Goal: Information Seeking & Learning: Learn about a topic

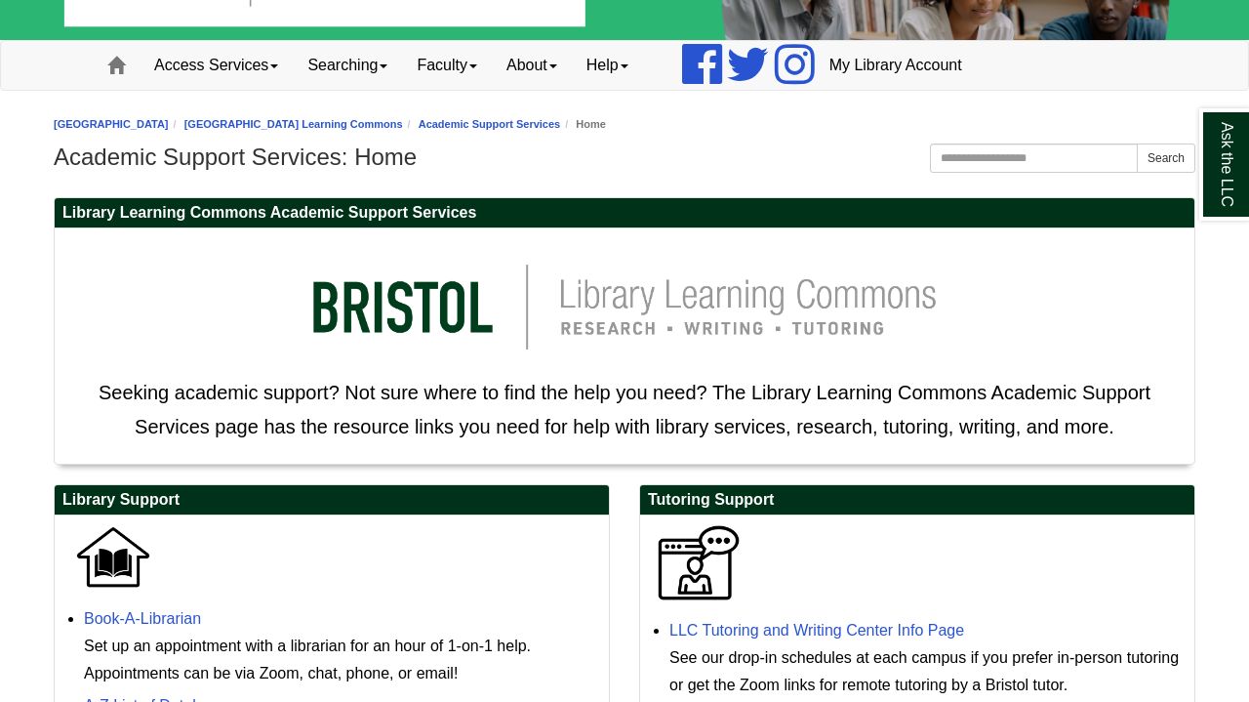
scroll to position [97, 0]
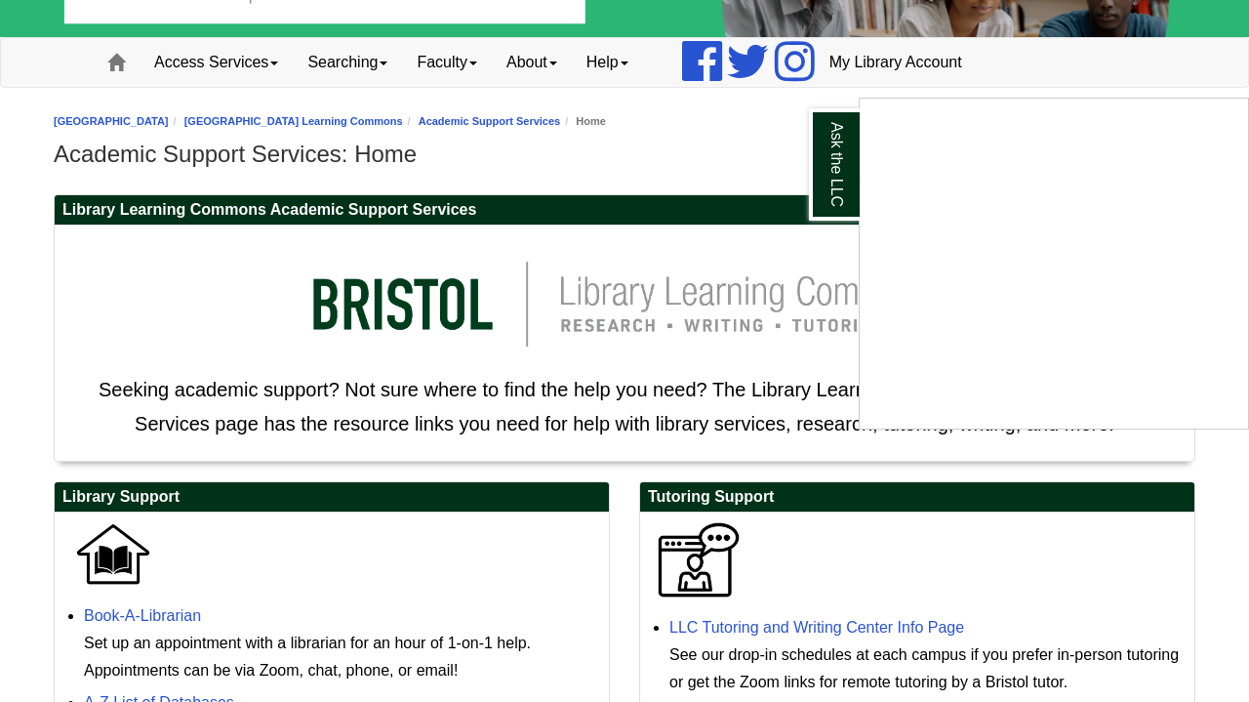
click at [622, 185] on div "Ask the LLC" at bounding box center [624, 351] width 1249 height 702
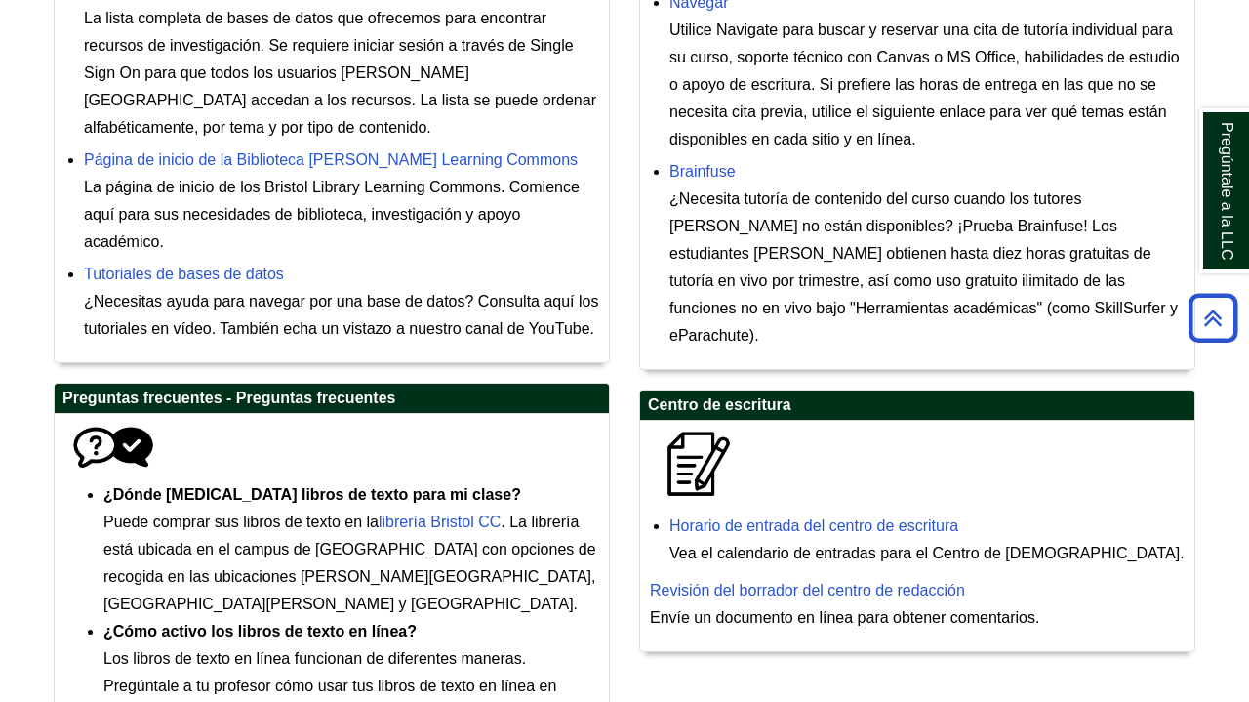
scroll to position [872, 0]
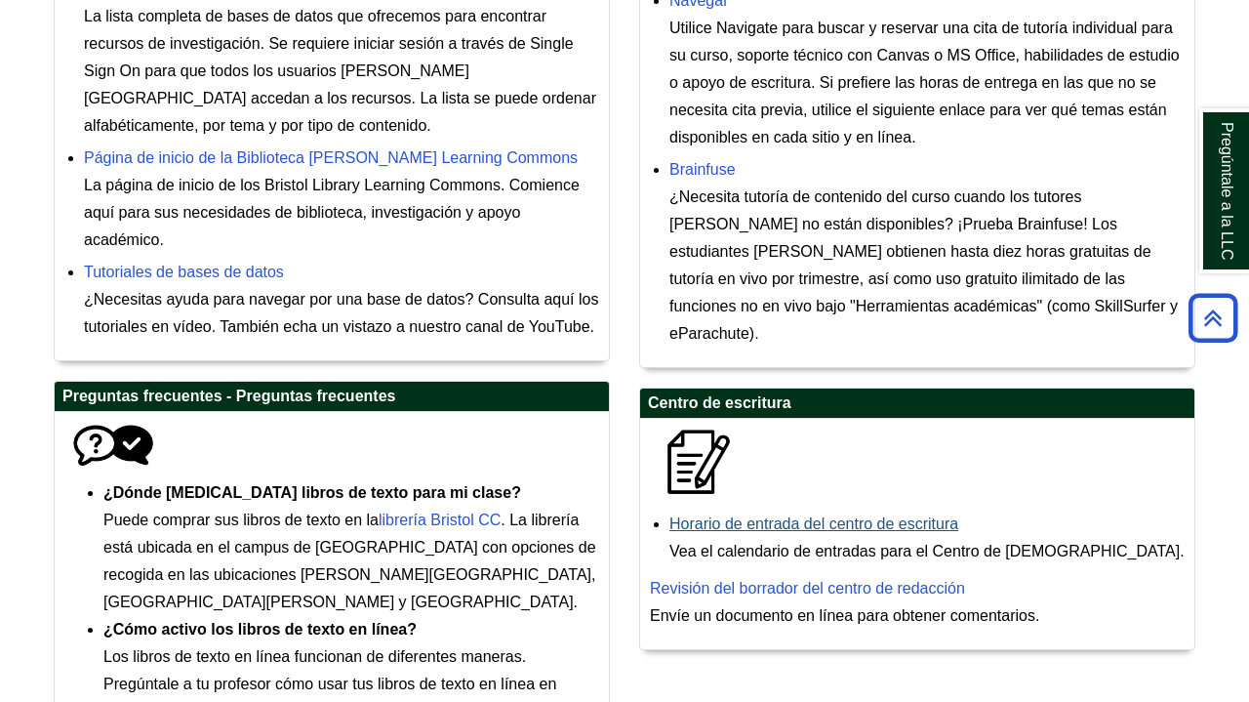
click at [862, 515] on link "Horario de entrada del centro de escritura" at bounding box center [814, 523] width 289 height 17
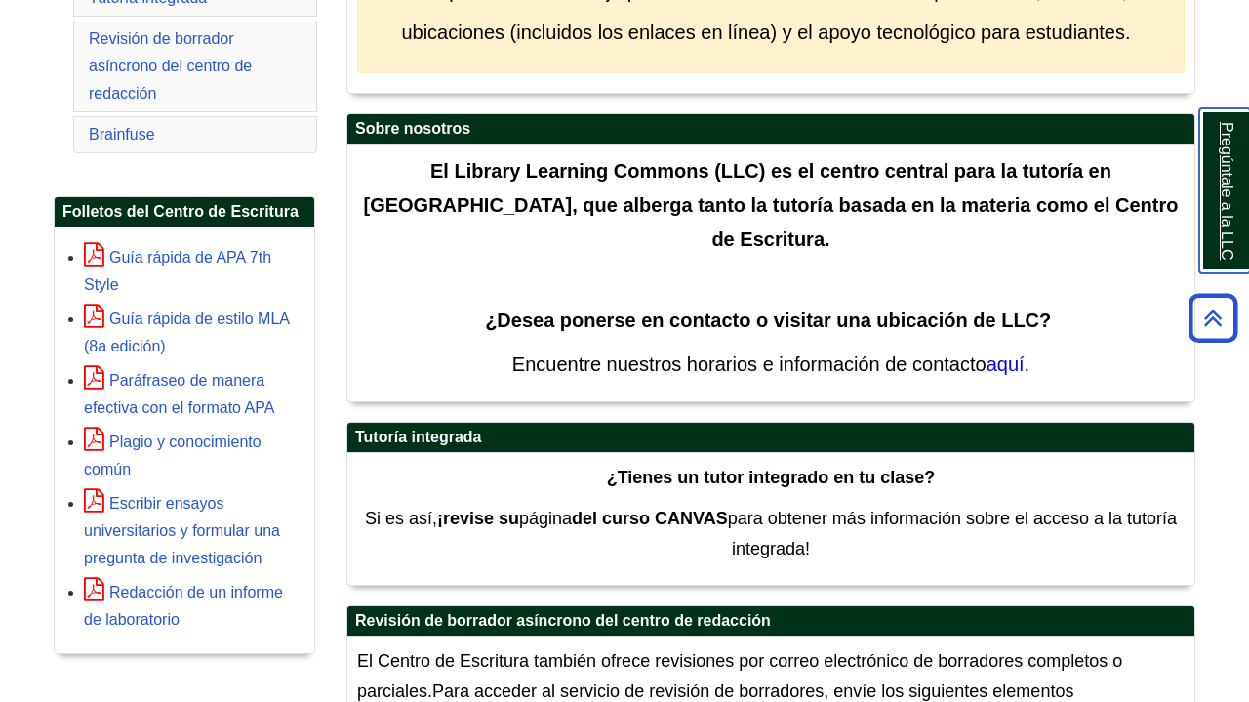
scroll to position [506, 0]
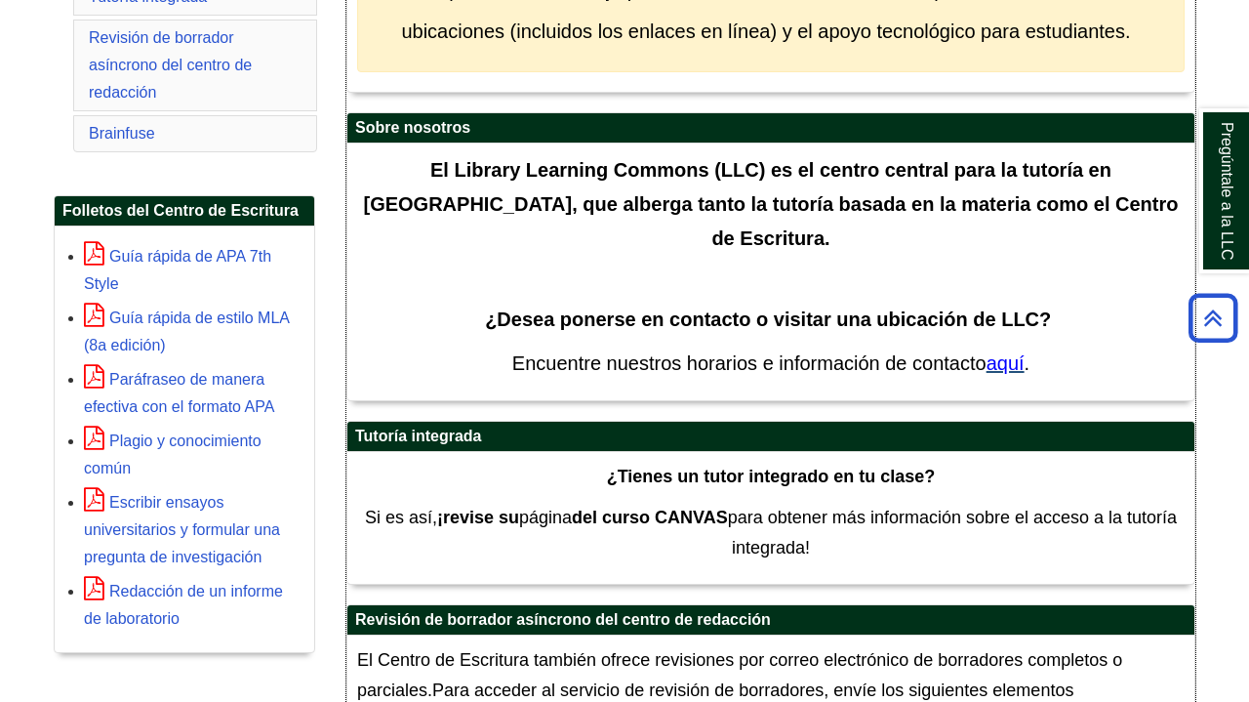
click at [1009, 369] on span "aquí" at bounding box center [1006, 362] width 38 height 21
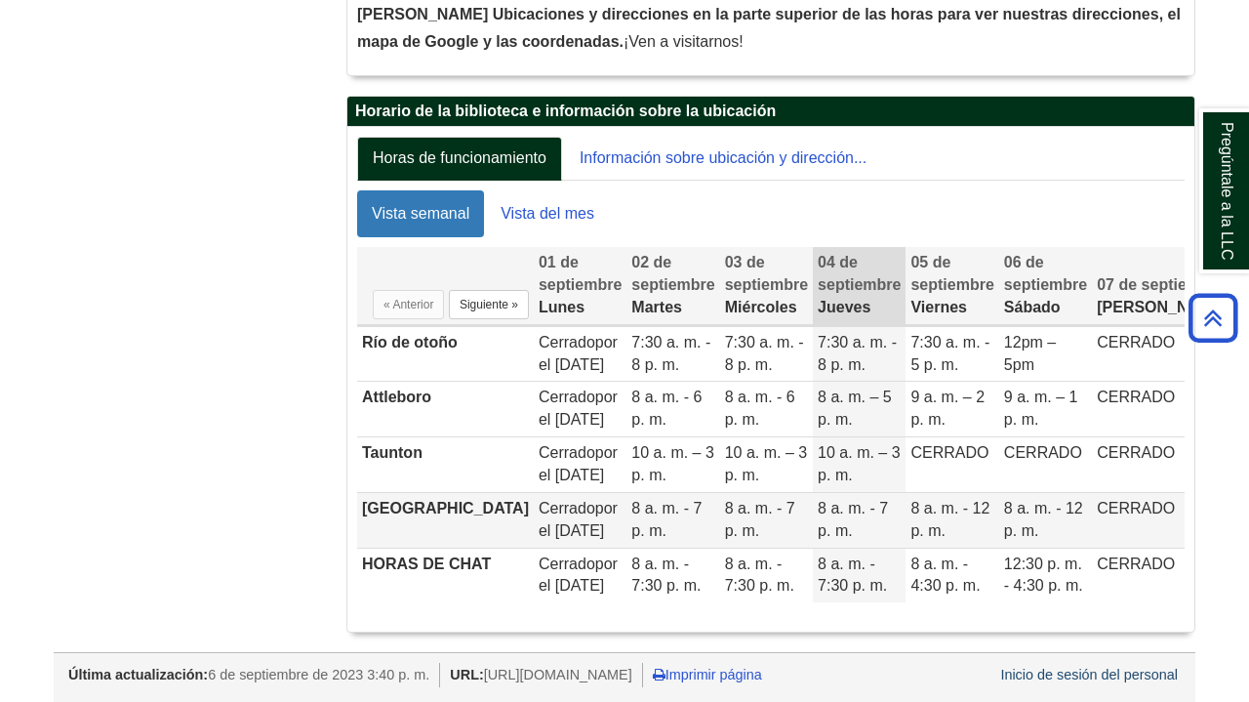
scroll to position [515, 0]
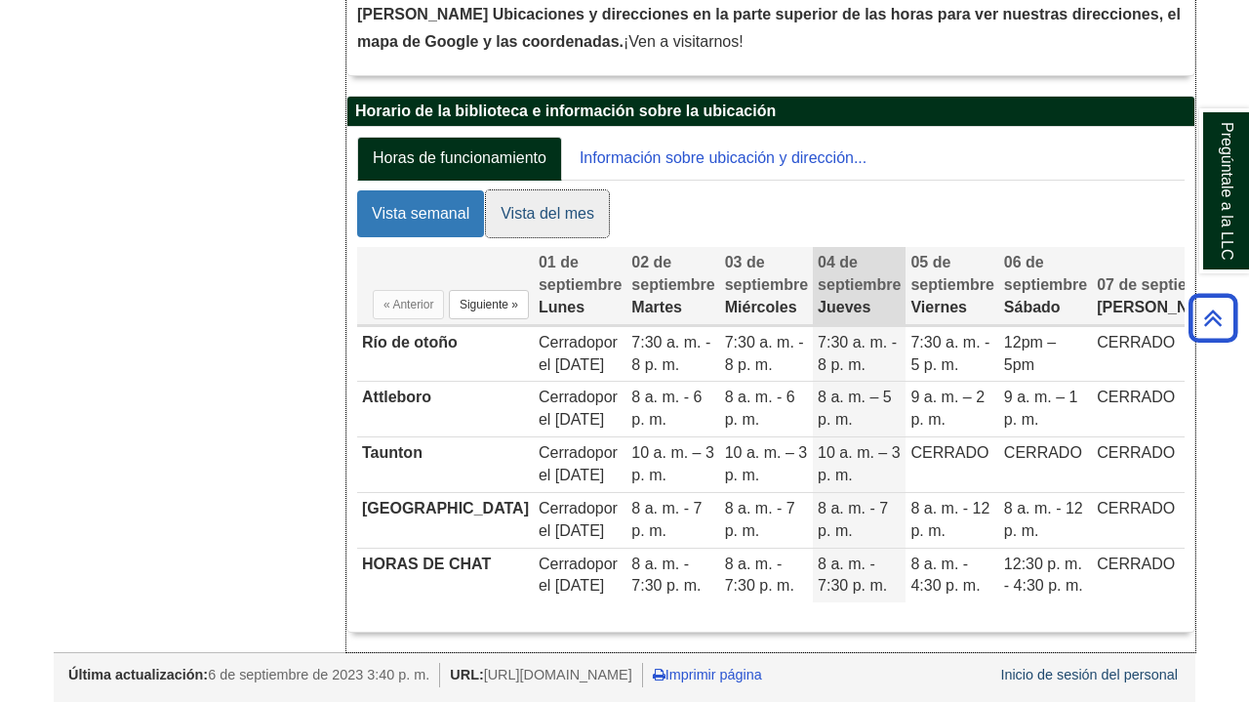
click at [541, 190] on link "Vista del mes" at bounding box center [547, 213] width 123 height 47
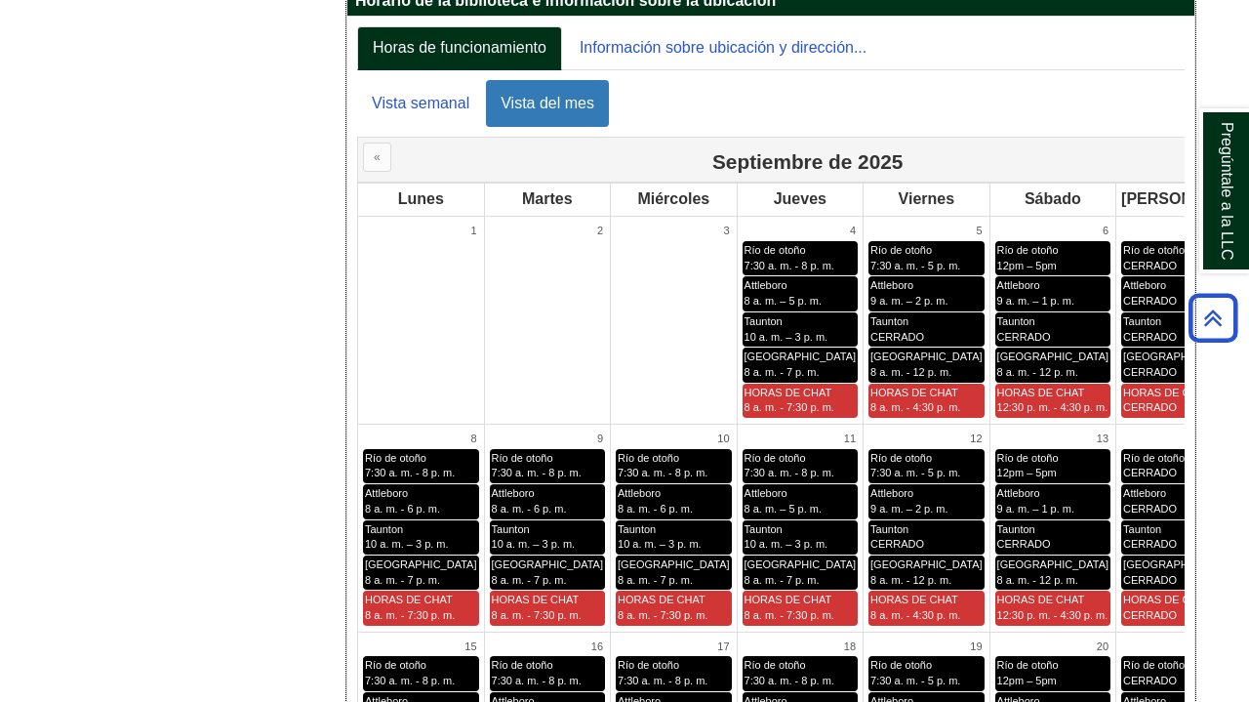
scroll to position [465, 0]
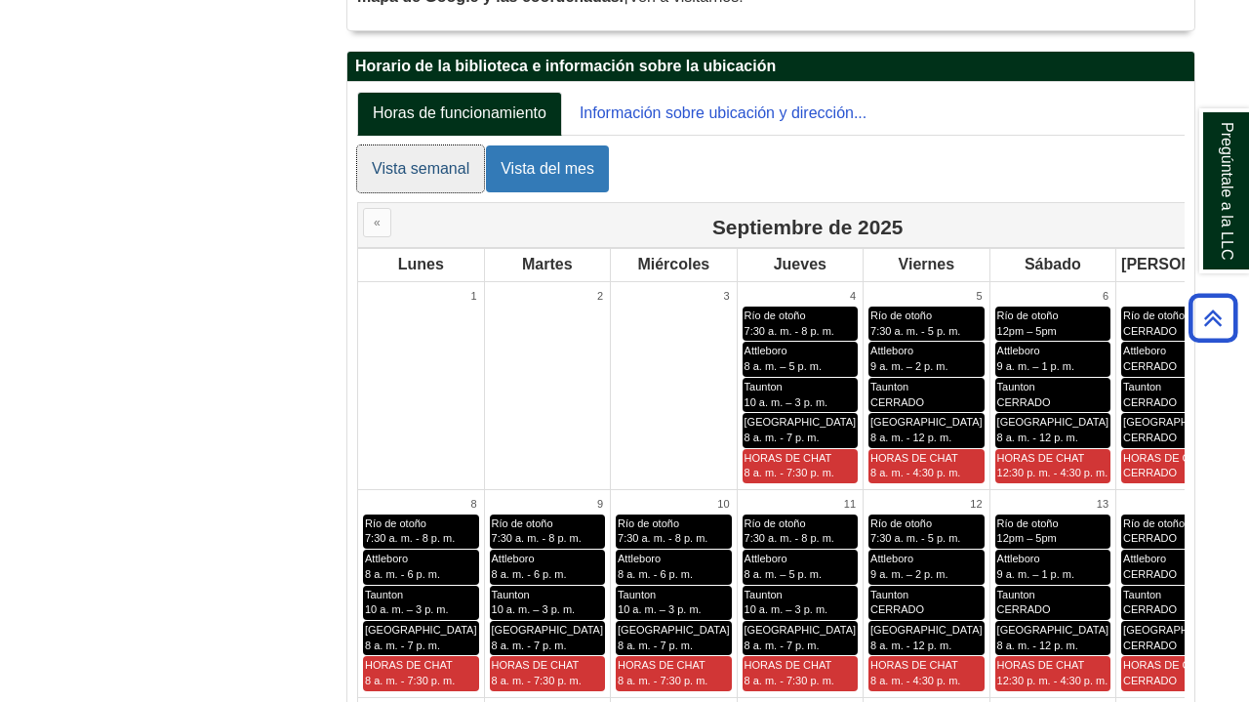
click at [414, 175] on link "Vista semanal" at bounding box center [420, 168] width 127 height 47
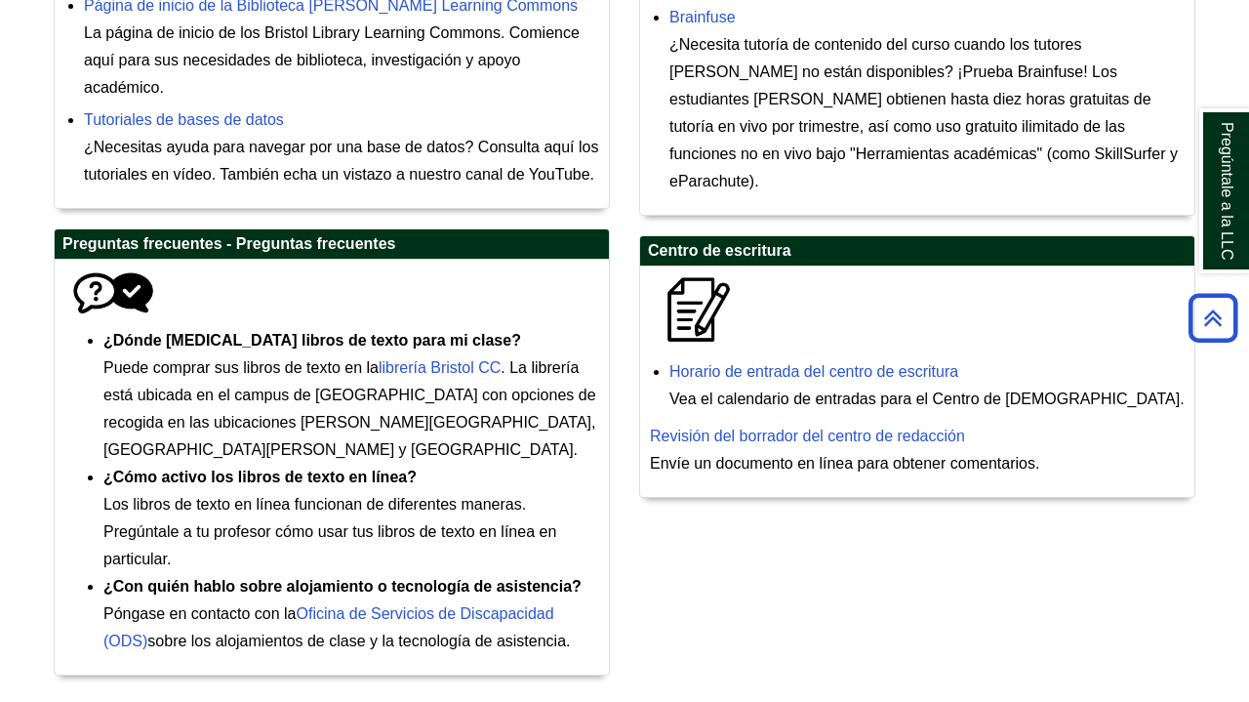
scroll to position [1023, 0]
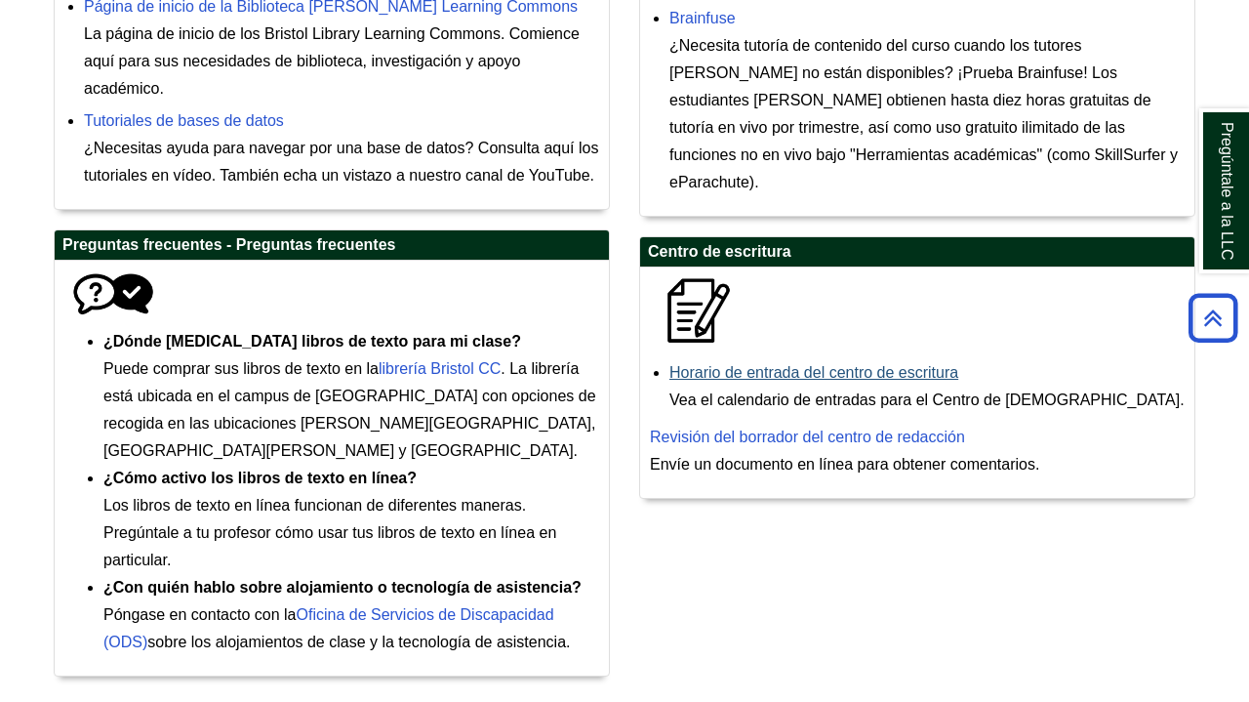
click at [809, 364] on link "Horario de entrada del centro de escritura" at bounding box center [814, 372] width 289 height 17
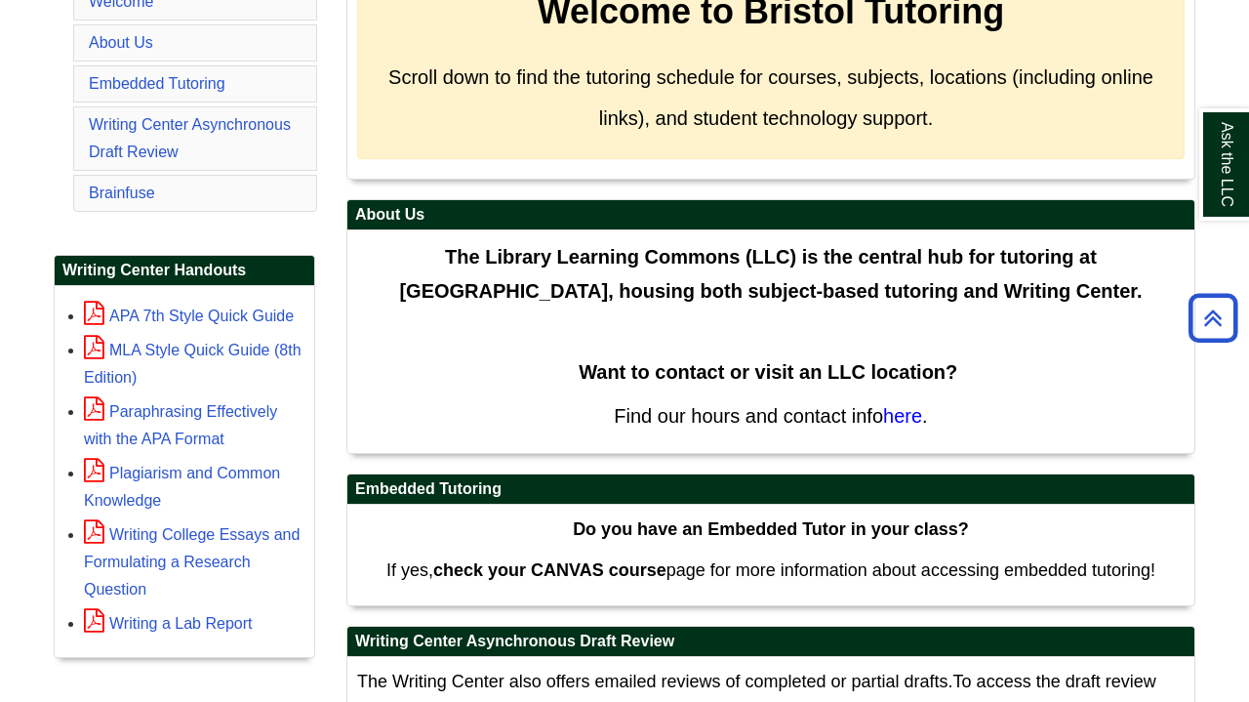
scroll to position [418, 0]
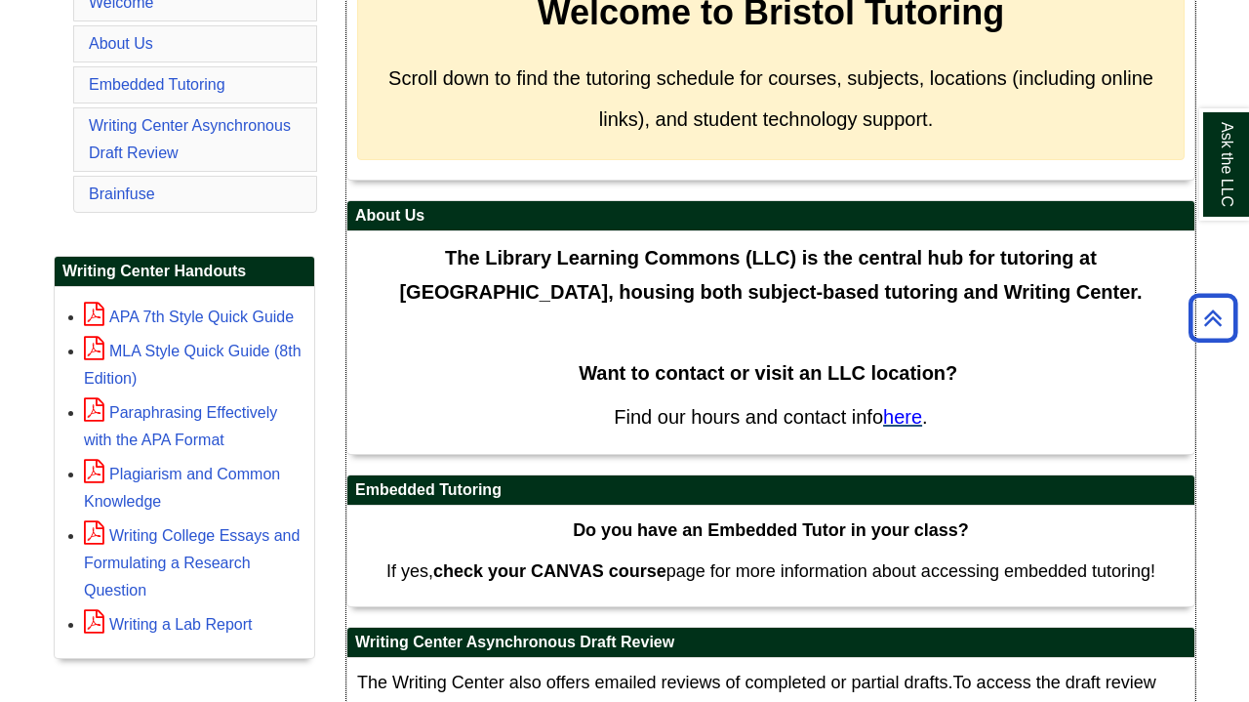
click at [913, 417] on span "here" at bounding box center [902, 416] width 39 height 21
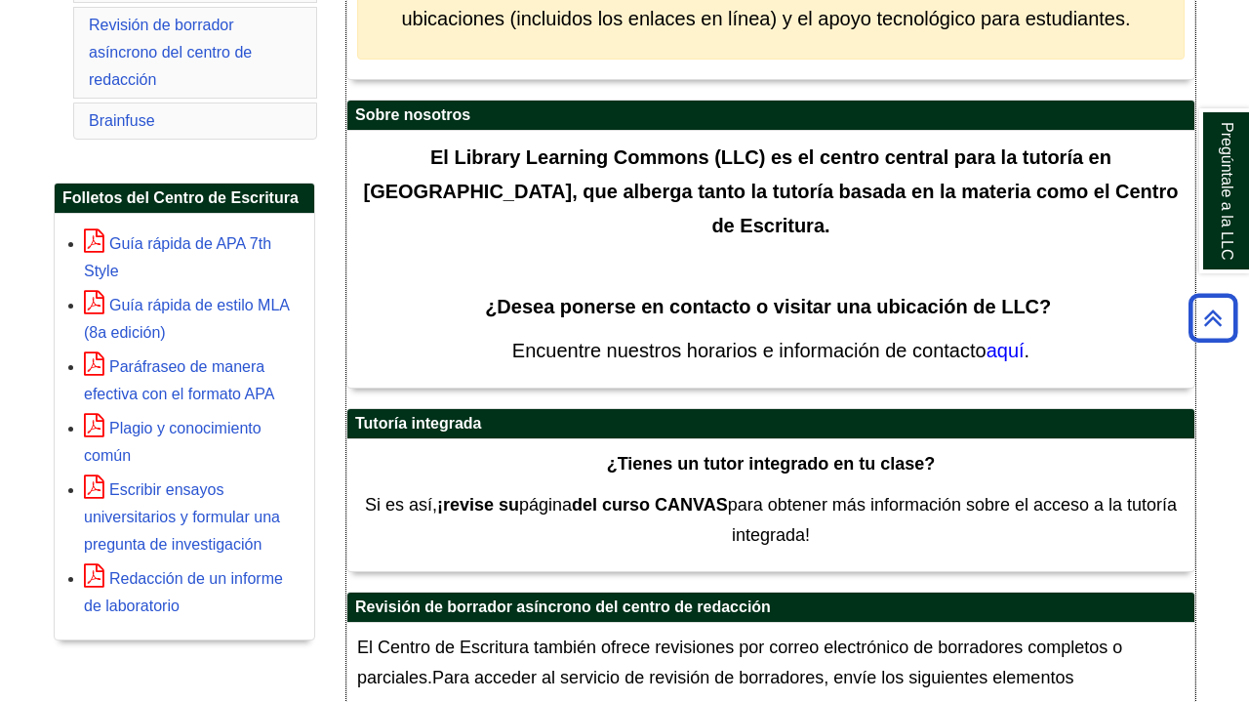
scroll to position [520, 0]
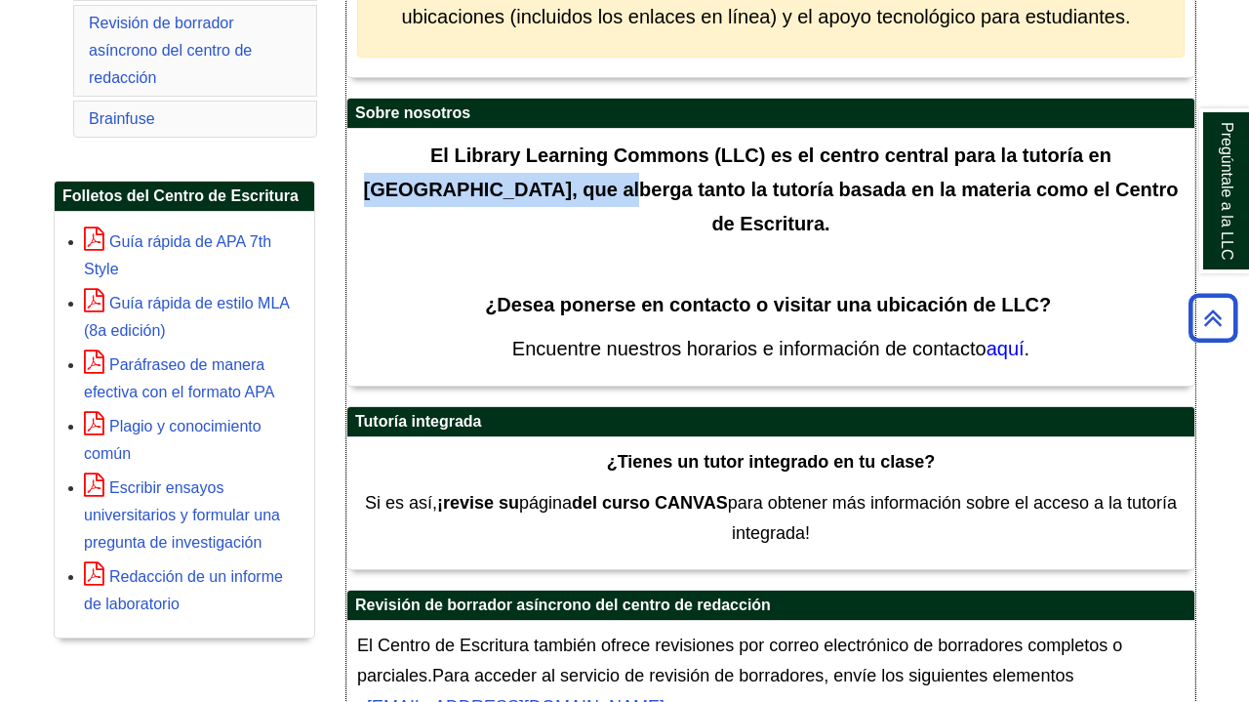
drag, startPoint x: 1087, startPoint y: 156, endPoint x: 545, endPoint y: 189, distance: 543.8
click at [545, 189] on span "El Library Learning Commons (LLC) es el centro central para la tutoría en [GEOG…" at bounding box center [771, 189] width 815 height 90
copy span "[GEOGRAPHIC_DATA]"
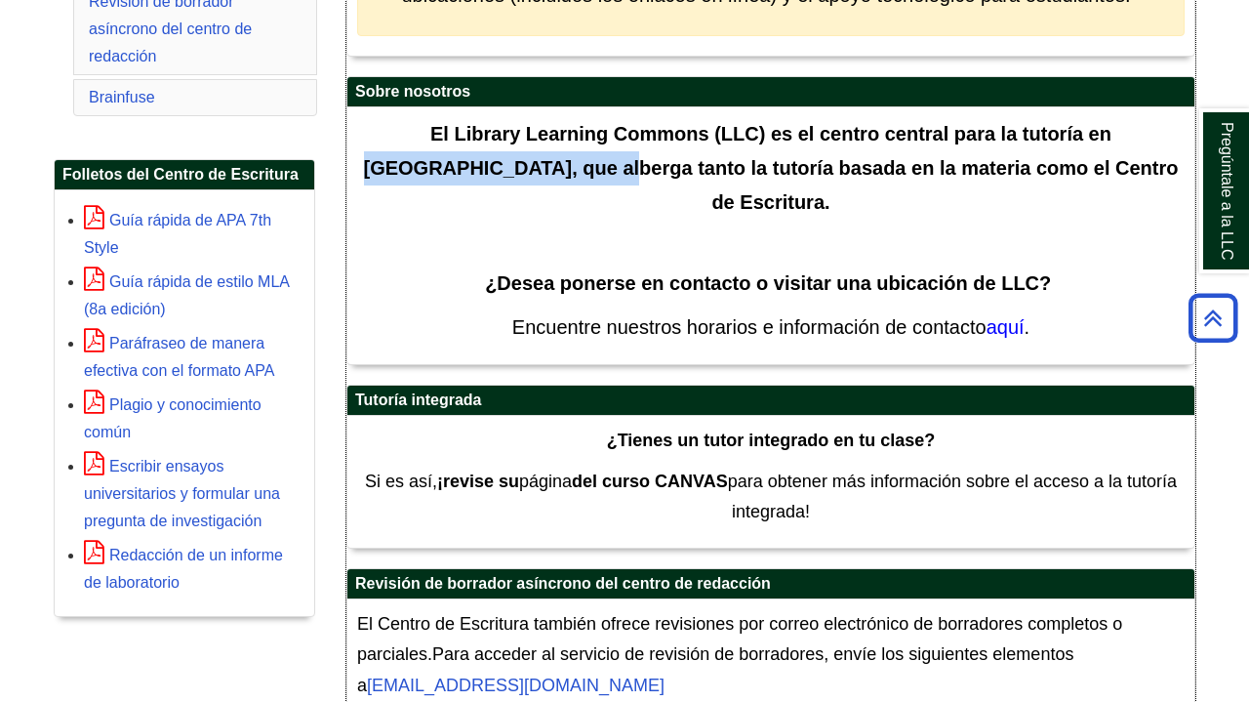
scroll to position [548, 0]
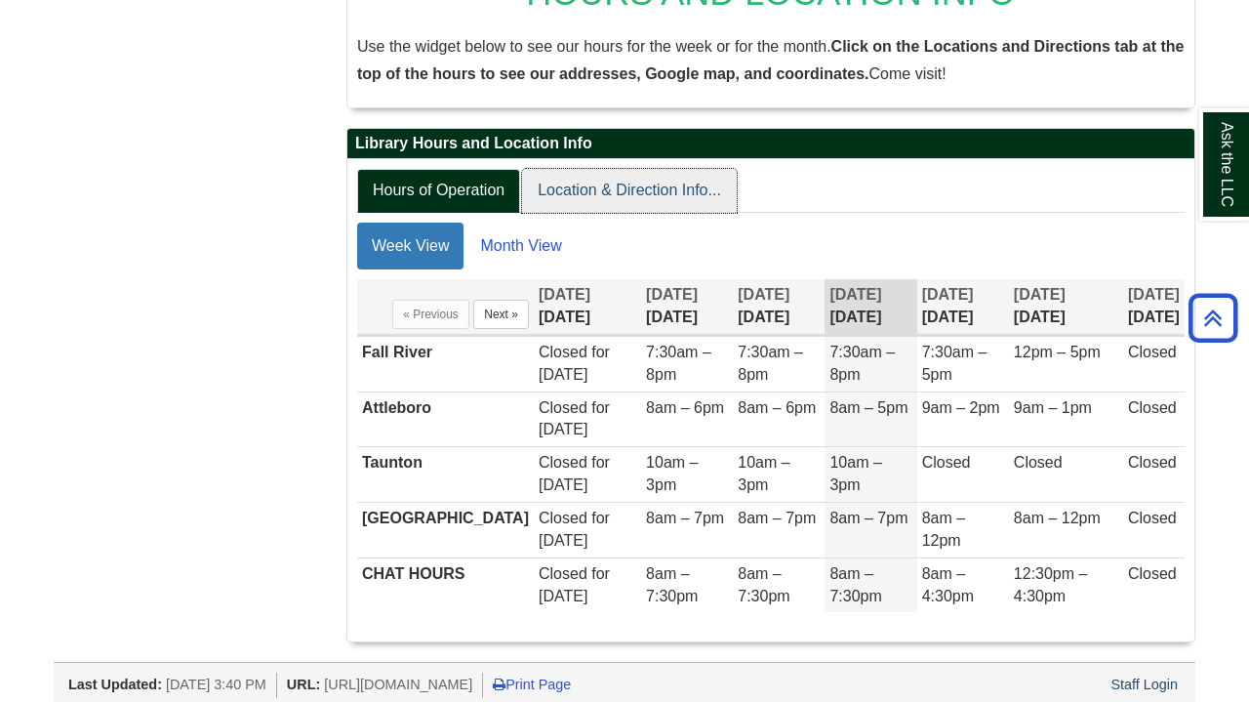
scroll to position [359, 0]
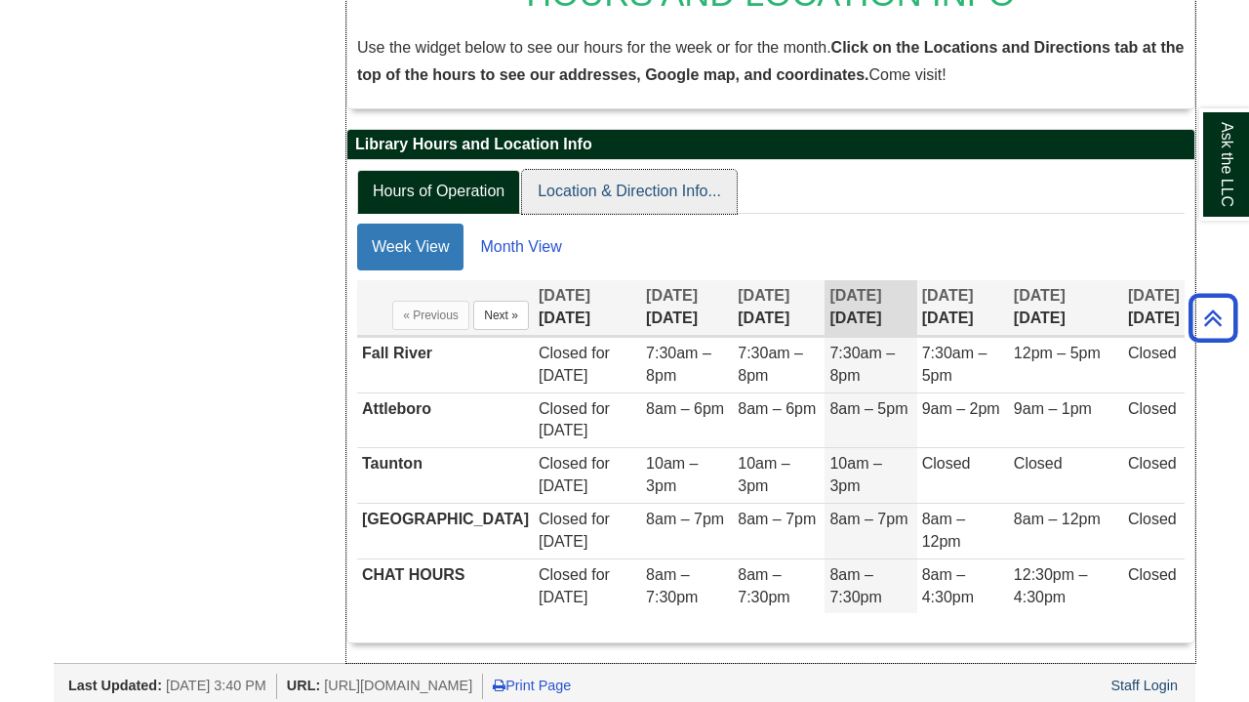
click at [657, 175] on link "Location & Direction Info..." at bounding box center [629, 192] width 215 height 44
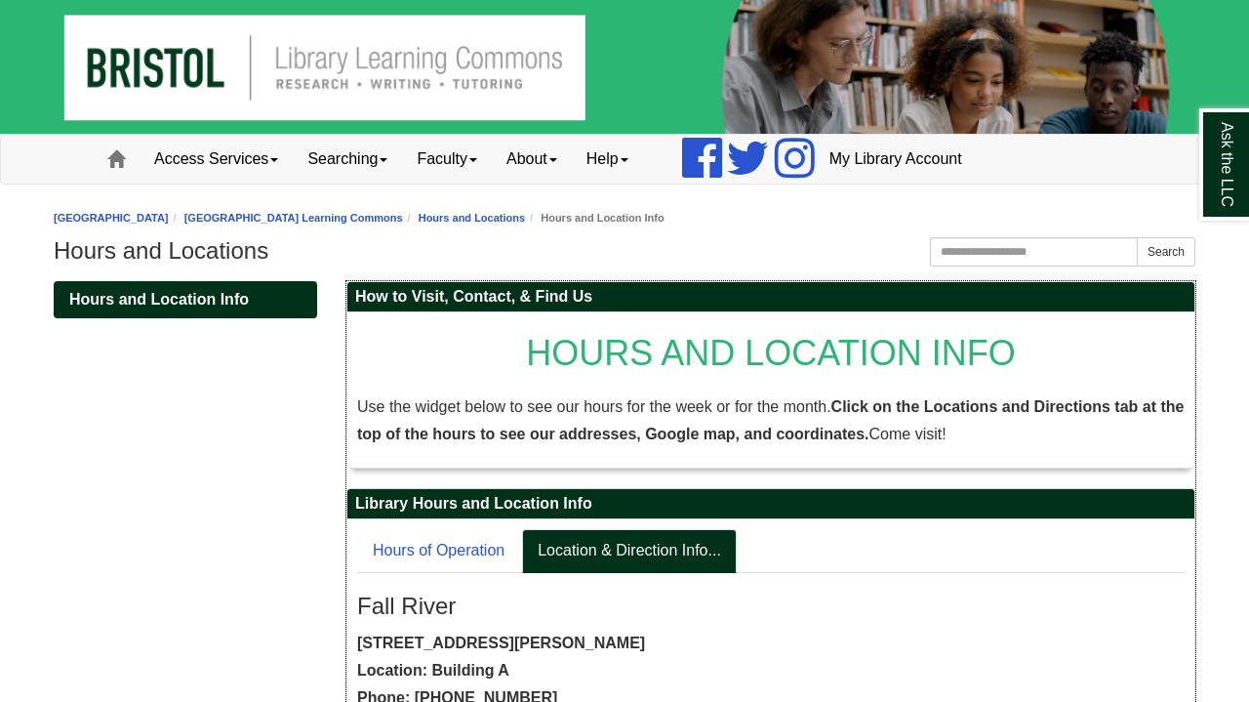
scroll to position [0, 0]
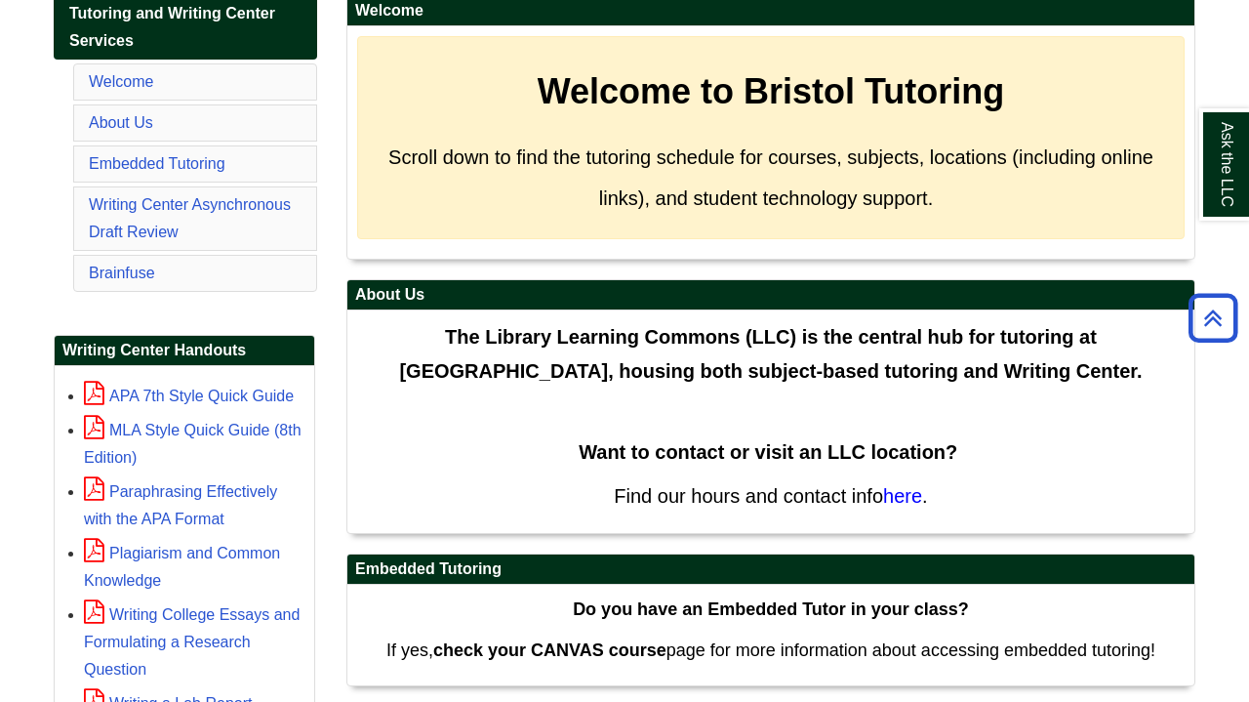
scroll to position [337, 0]
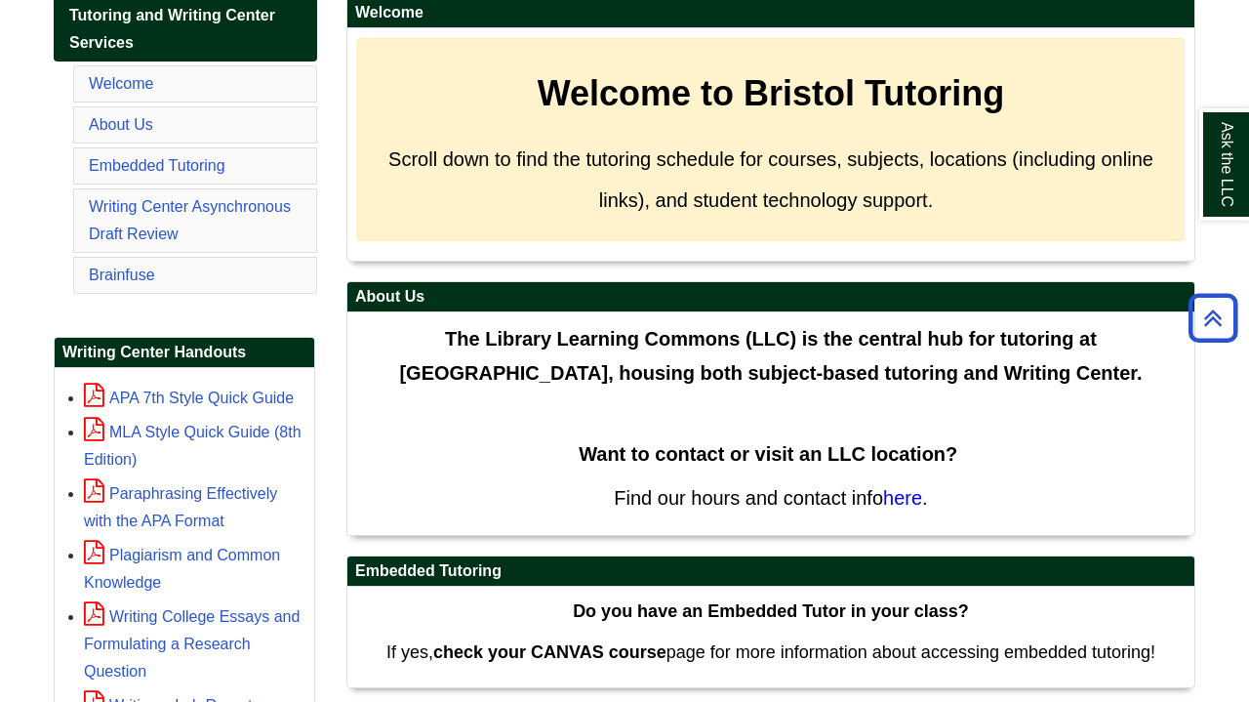
click at [280, 129] on li "About Us" at bounding box center [195, 124] width 244 height 37
click at [134, 124] on link "About Us" at bounding box center [121, 124] width 64 height 17
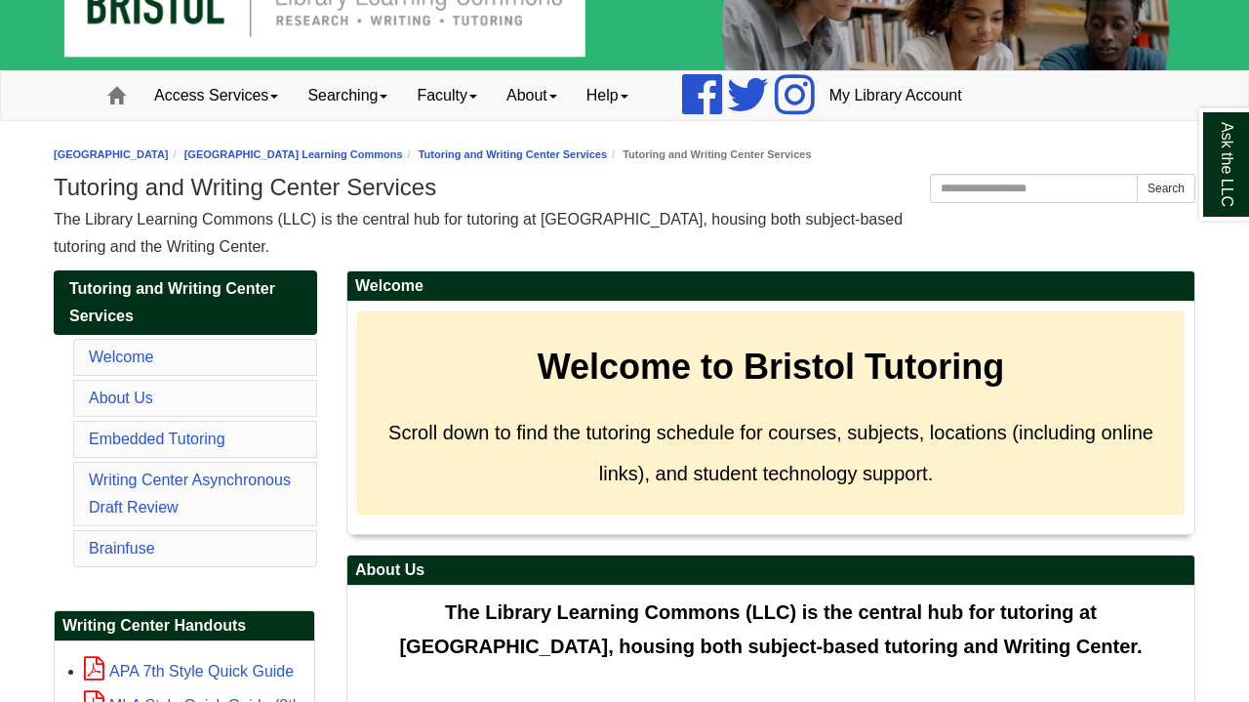
scroll to position [65, 0]
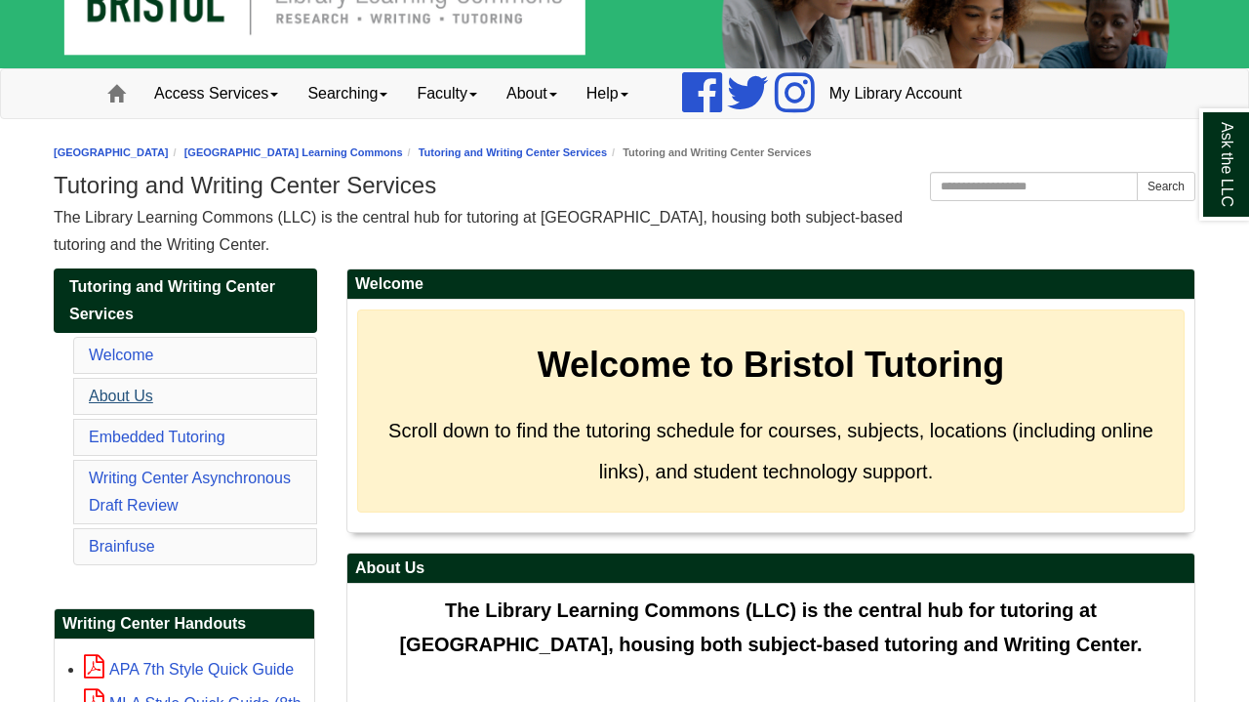
click at [130, 391] on link "About Us" at bounding box center [121, 396] width 64 height 17
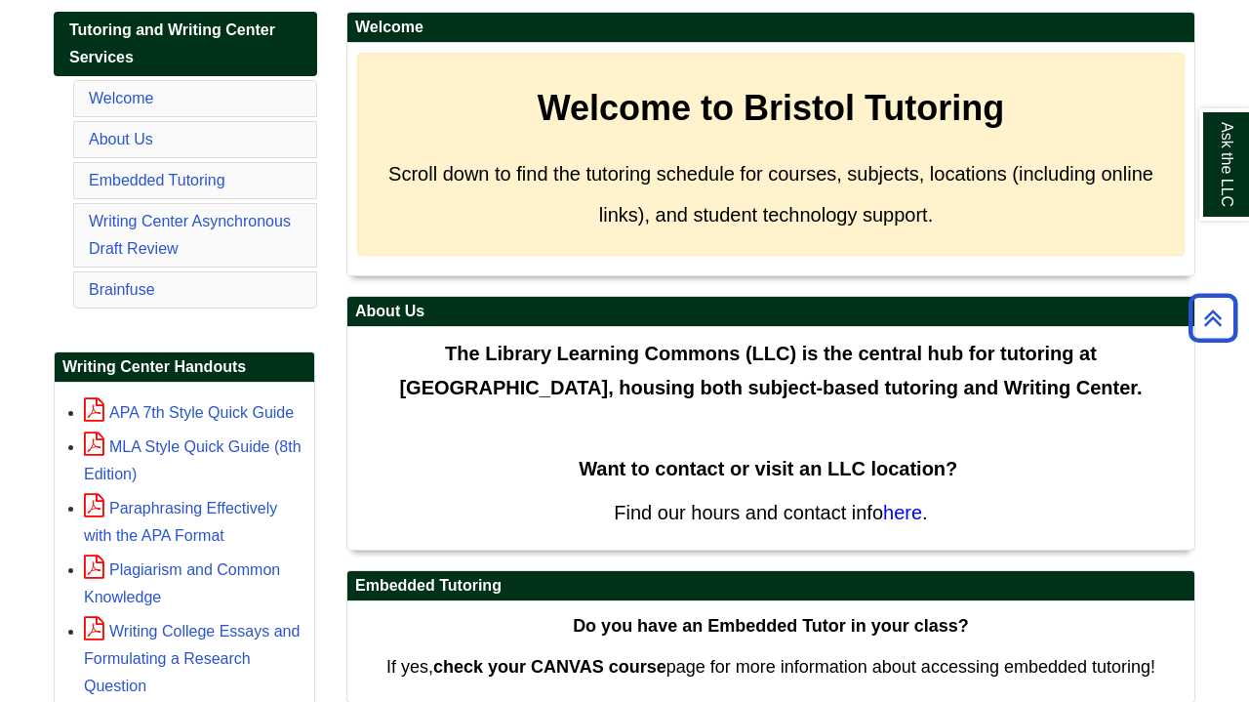
scroll to position [309, 0]
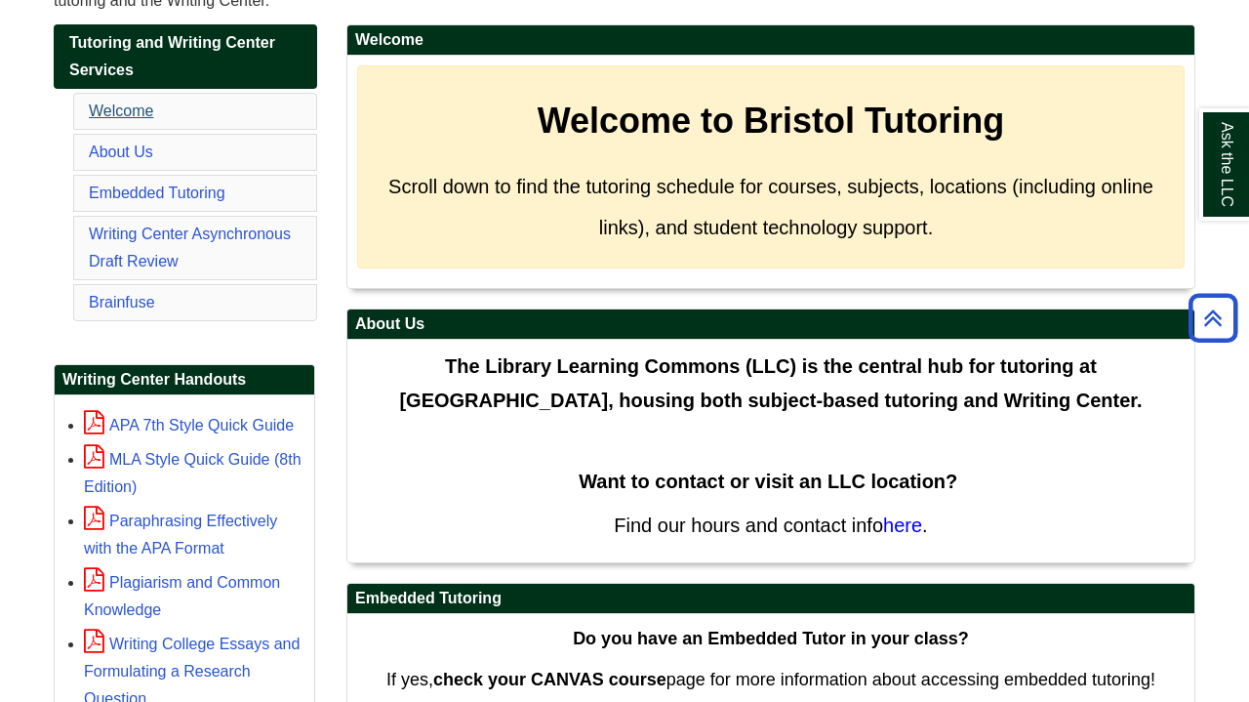
click at [118, 116] on link "Welcome" at bounding box center [121, 110] width 64 height 17
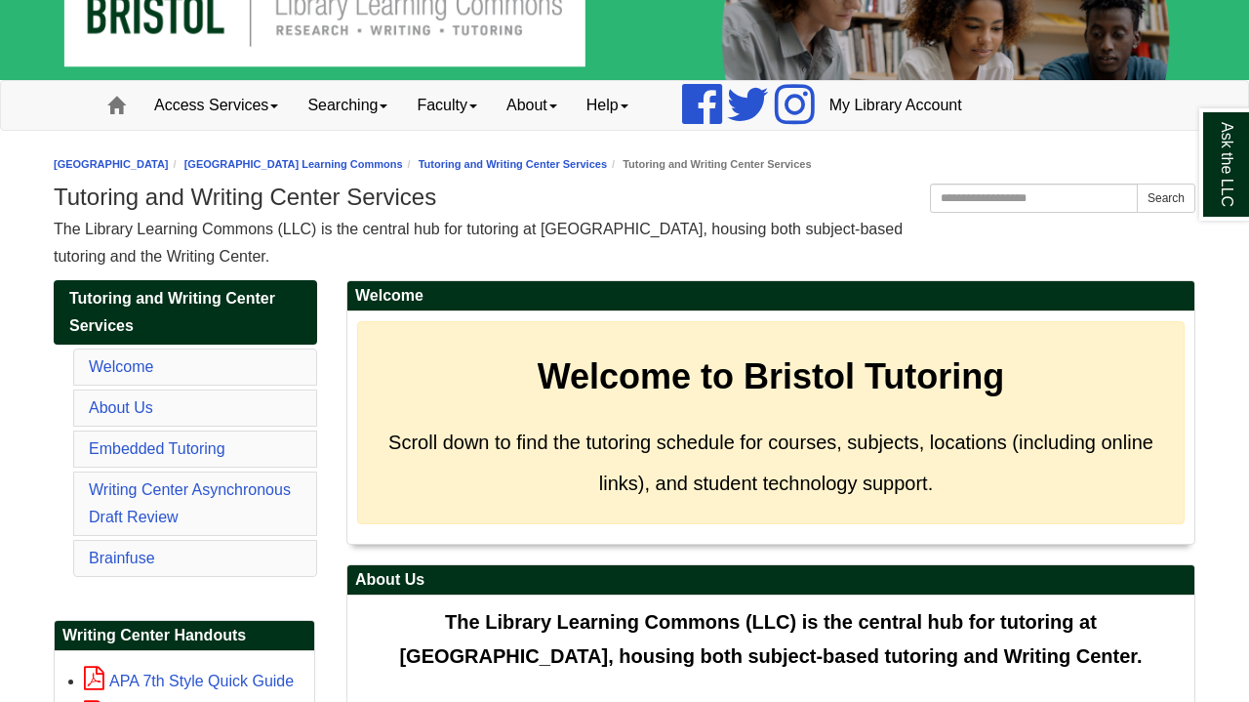
scroll to position [59, 0]
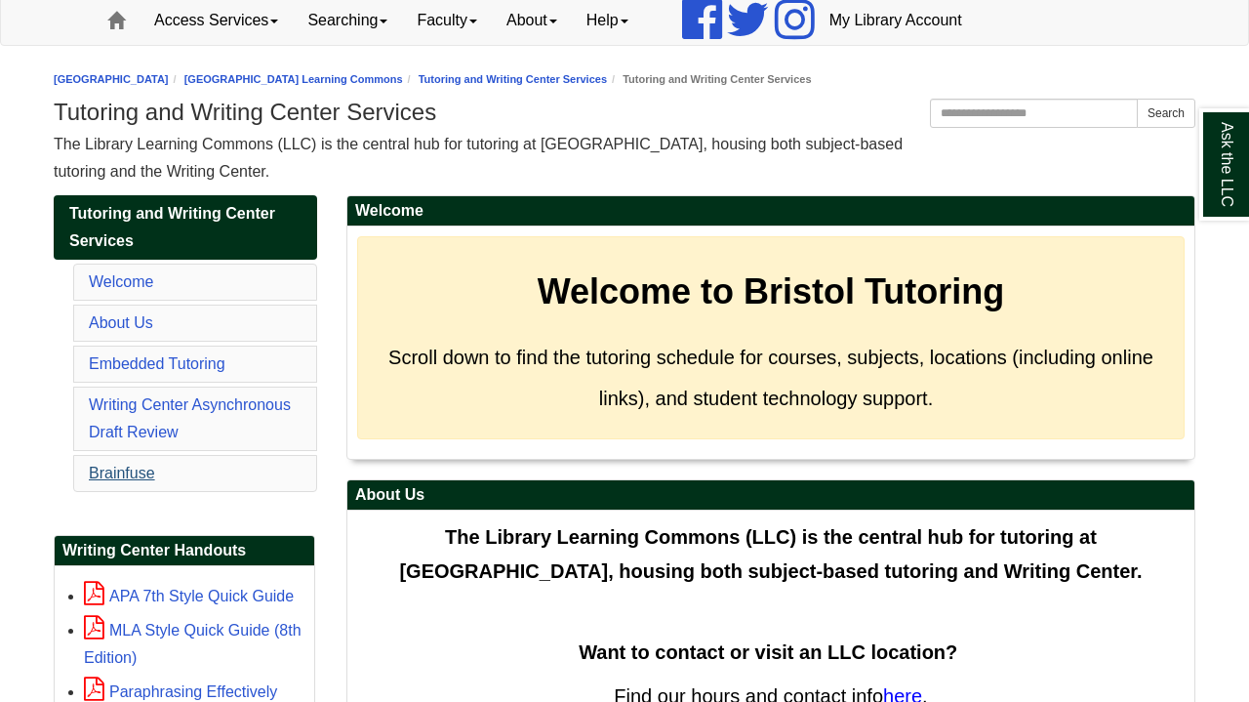
click at [126, 470] on link "Brainfuse" at bounding box center [122, 473] width 66 height 17
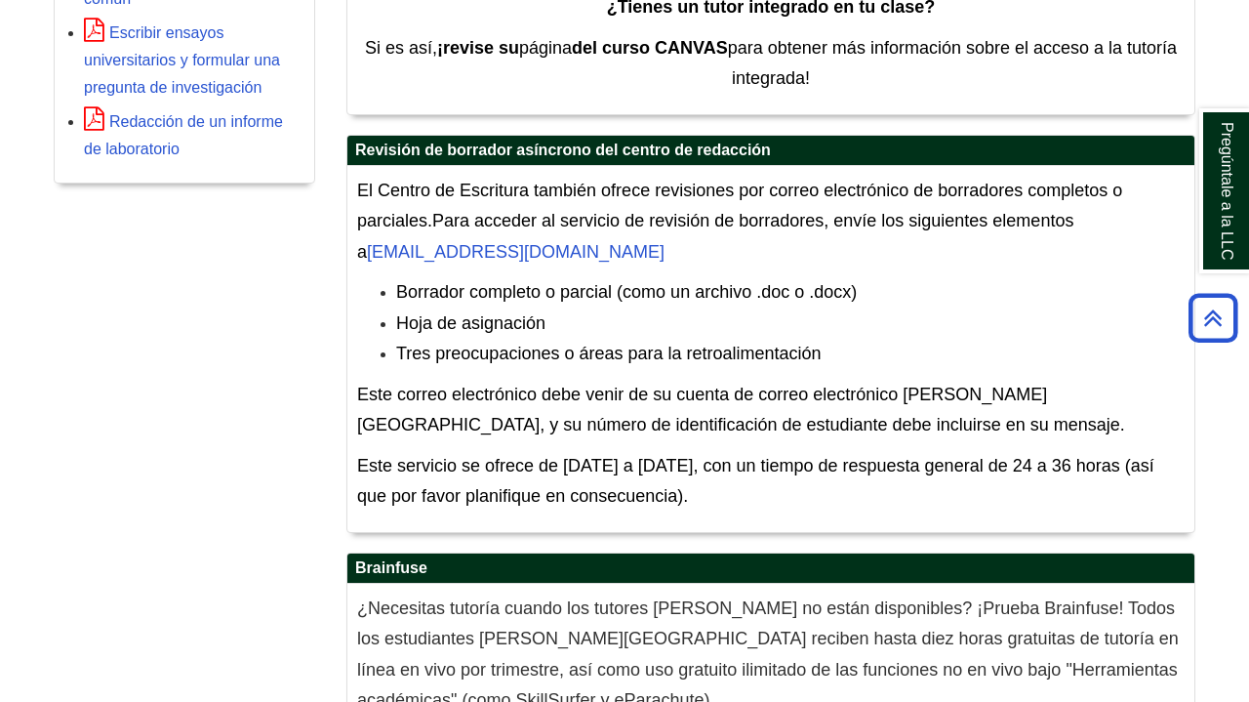
scroll to position [970, 0]
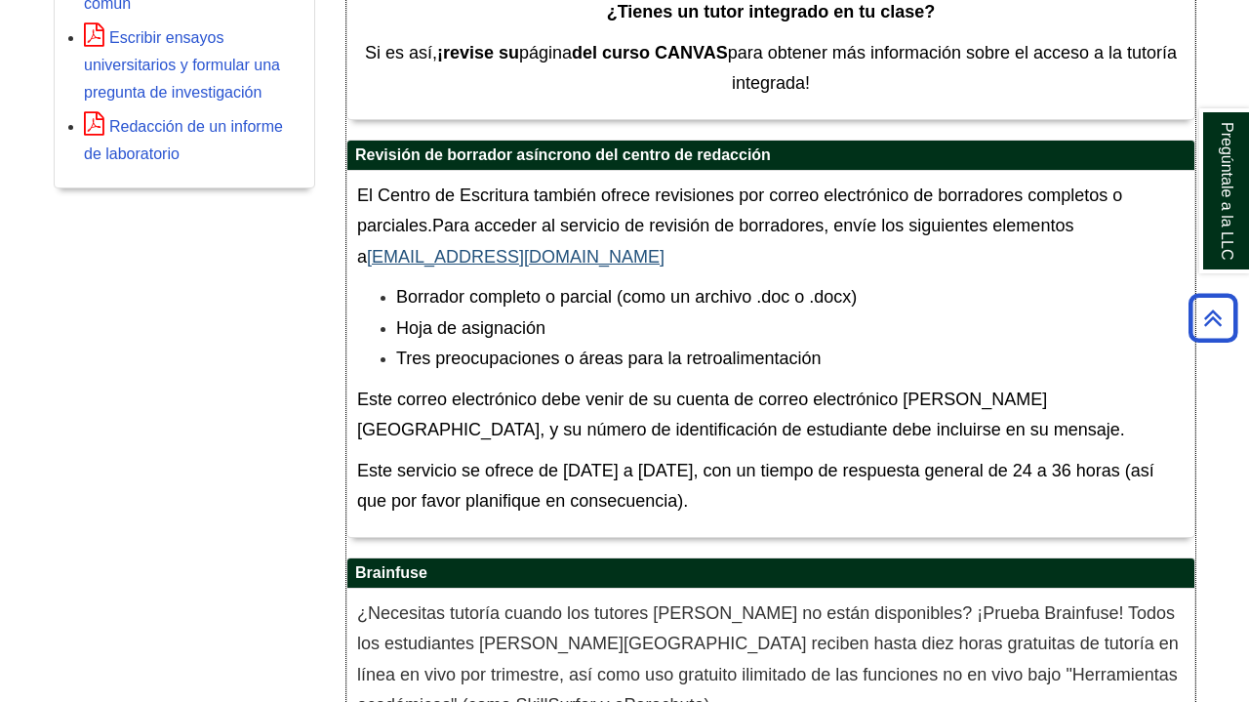
drag, startPoint x: 359, startPoint y: 248, endPoint x: 399, endPoint y: 248, distance: 40.0
drag, startPoint x: 468, startPoint y: 253, endPoint x: 426, endPoint y: 253, distance: 42.0
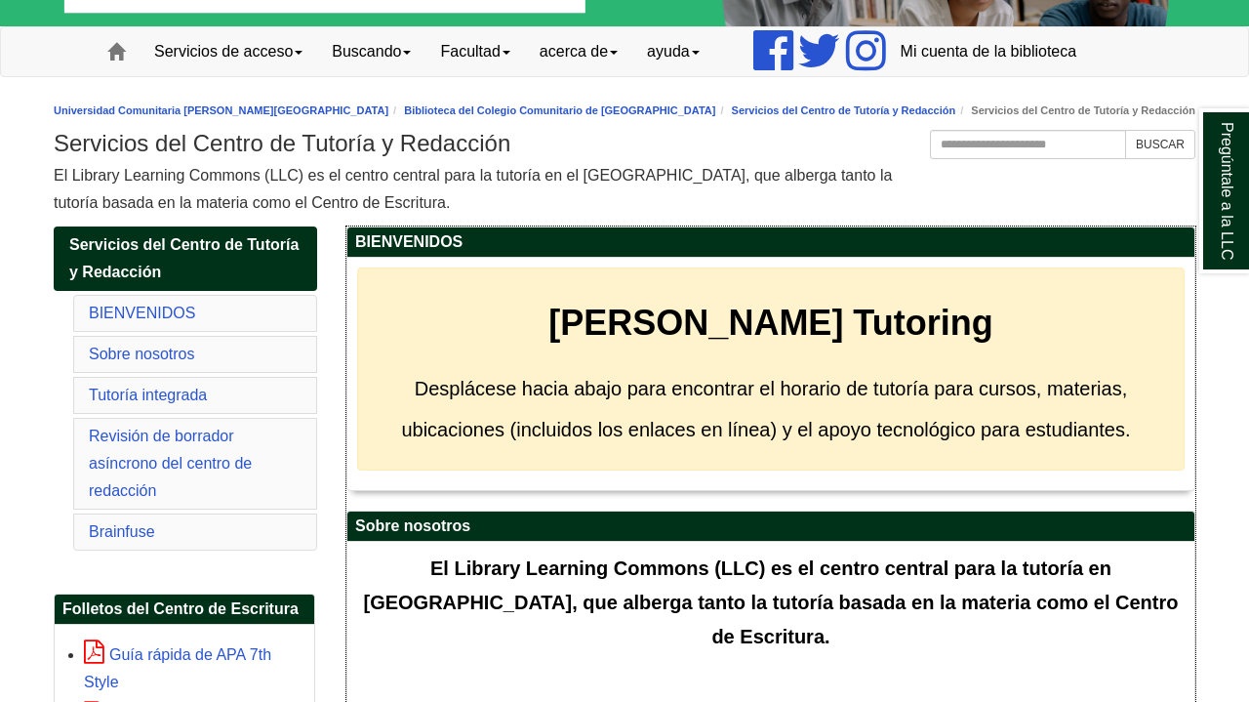
scroll to position [111, 0]
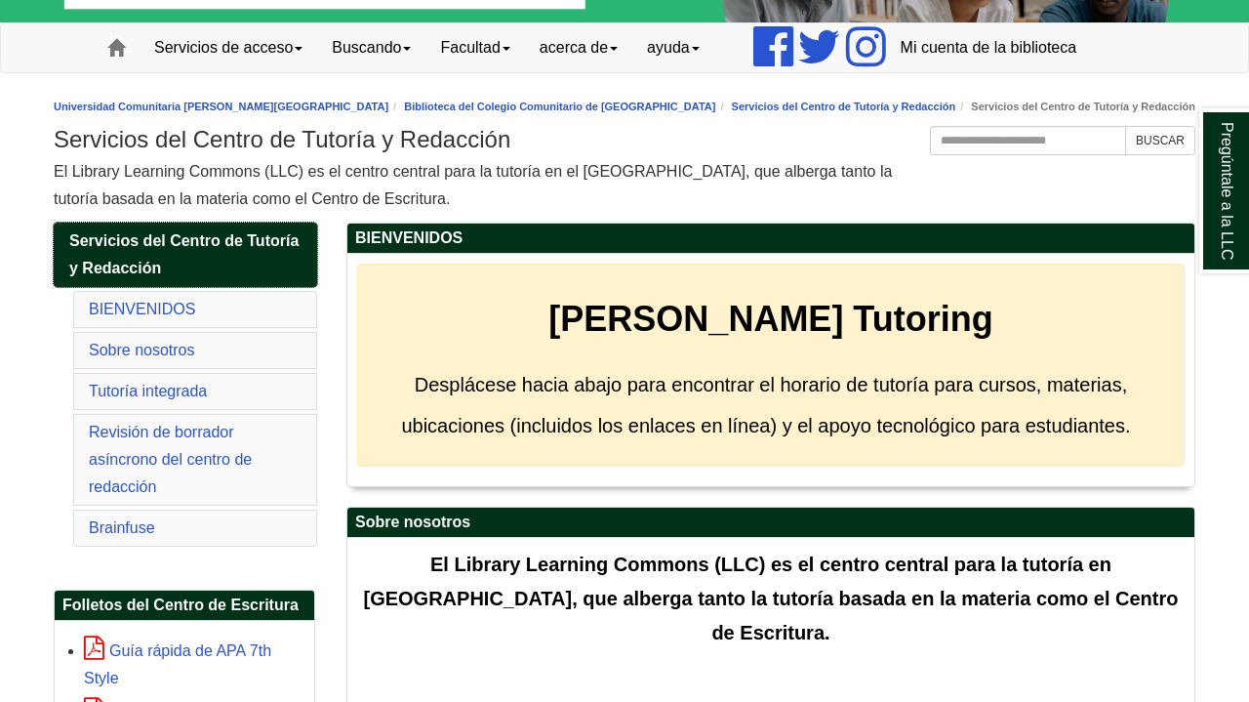
click at [192, 249] on span "Servicios del Centro de Tutoría y Redacción" at bounding box center [183, 254] width 229 height 44
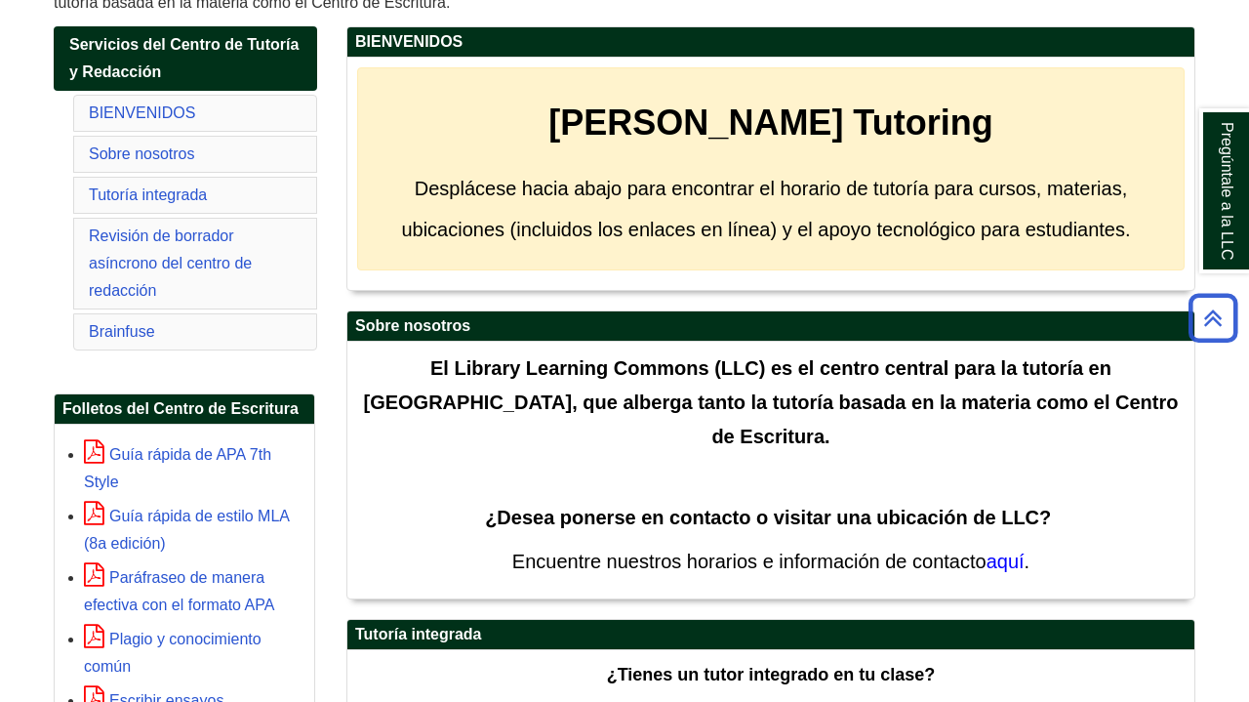
scroll to position [374, 0]
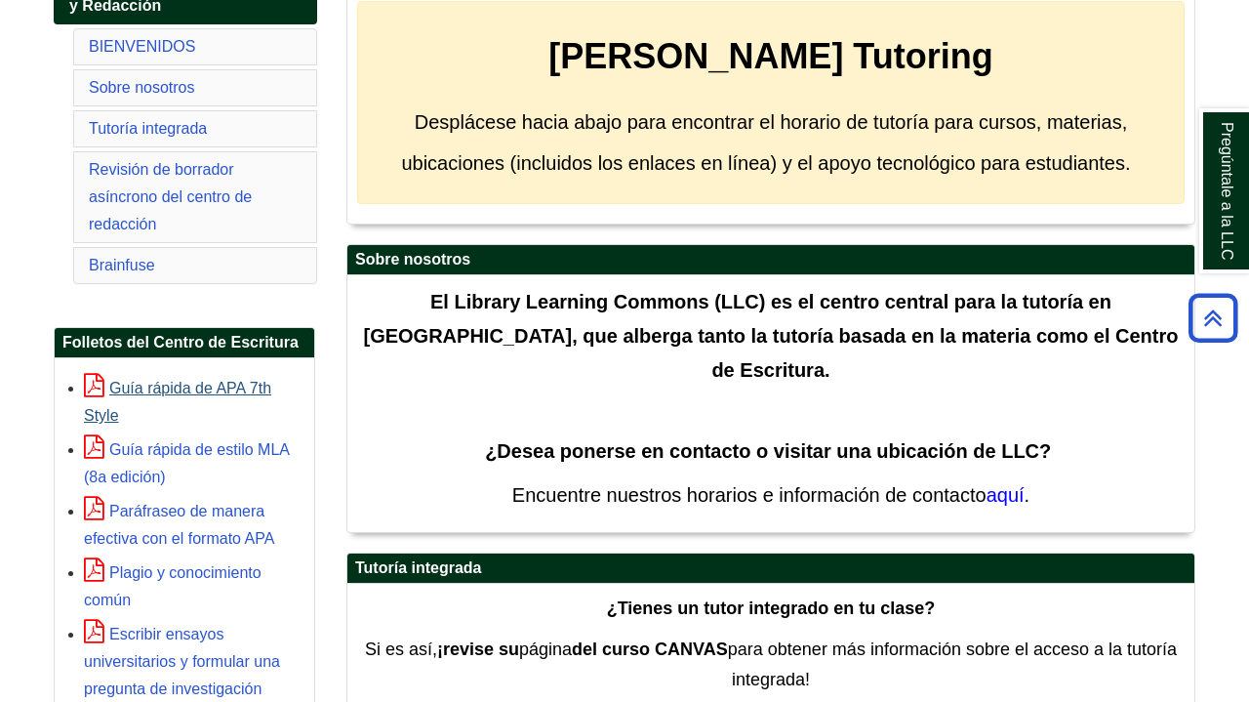
click at [225, 386] on link "Guía rápida de APA 7th Style" at bounding box center [177, 402] width 187 height 44
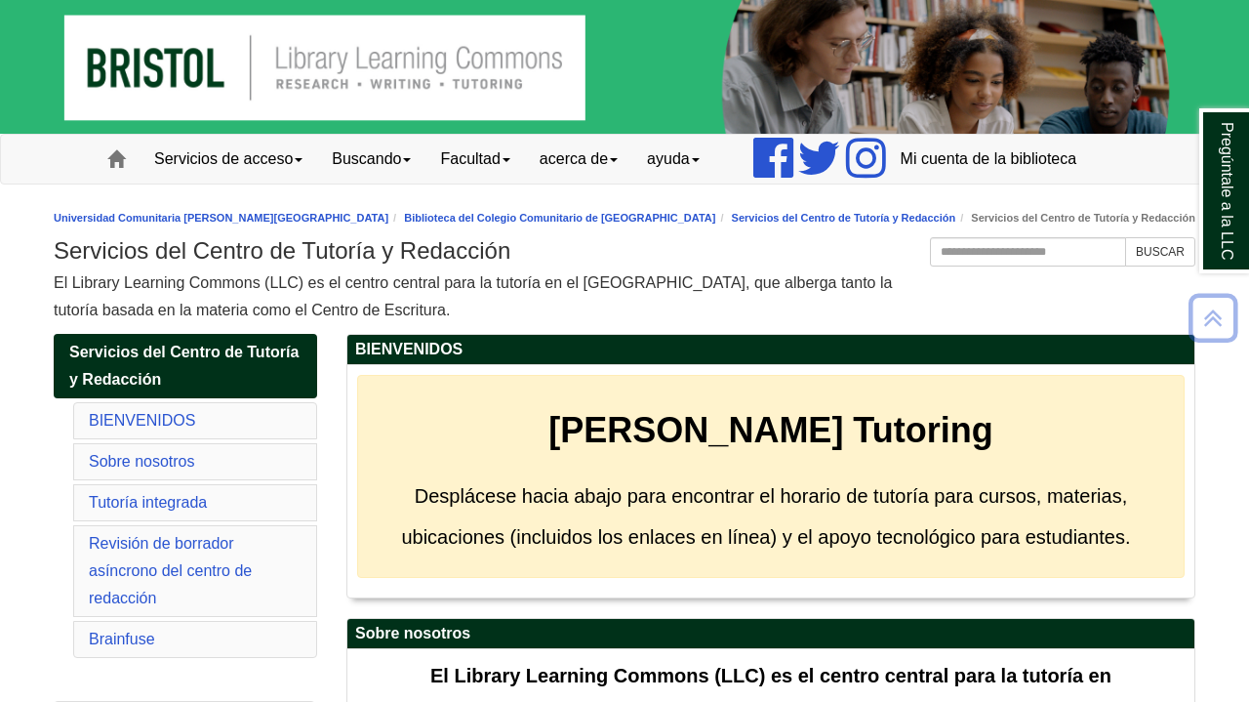
scroll to position [0, 0]
